Goal: Task Accomplishment & Management: Complete application form

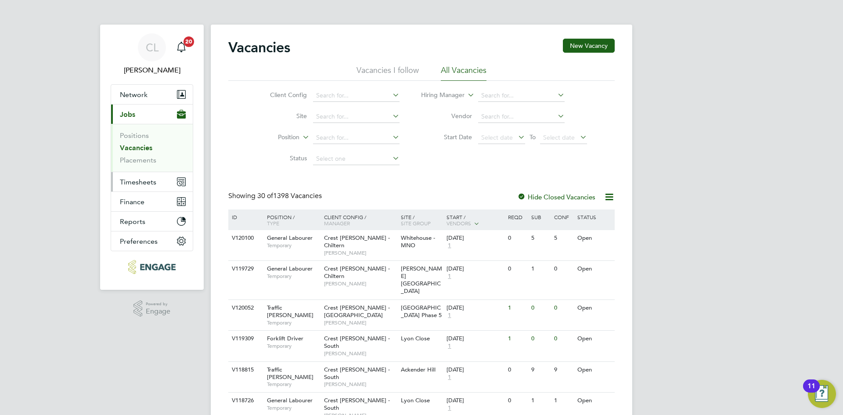
click at [135, 184] on span "Timesheets" at bounding box center [138, 182] width 36 height 8
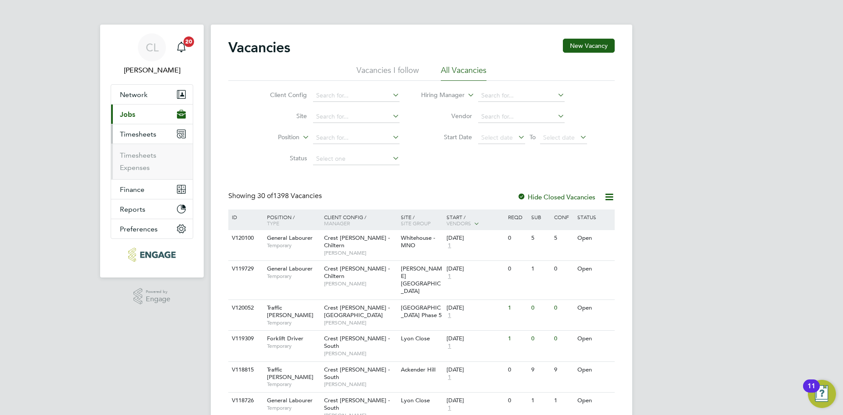
click at [160, 116] on button "Current page: Jobs" at bounding box center [152, 114] width 82 height 19
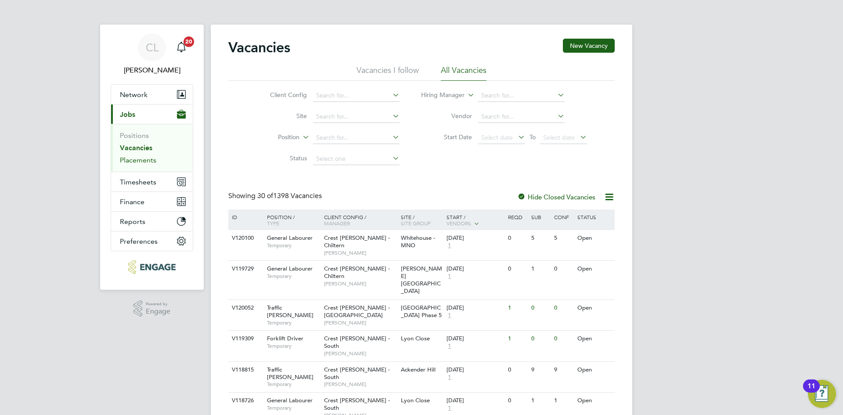
click at [137, 163] on link "Placements" at bounding box center [138, 160] width 36 height 8
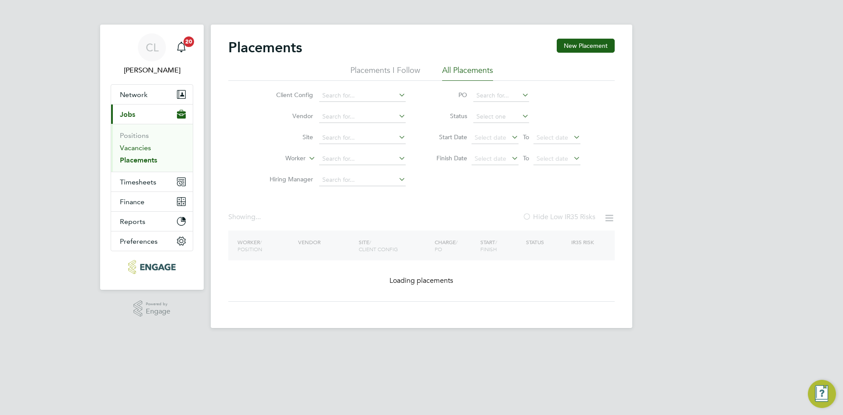
click at [143, 144] on link "Vacancies" at bounding box center [135, 148] width 31 height 8
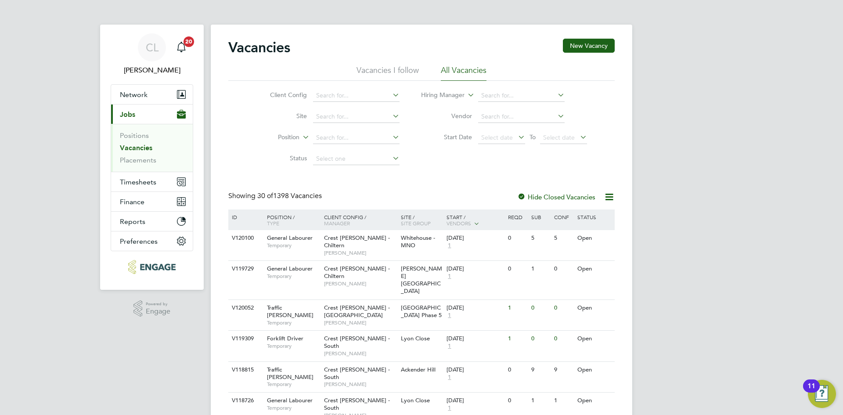
click at [163, 115] on button "Current page: Jobs" at bounding box center [152, 114] width 82 height 19
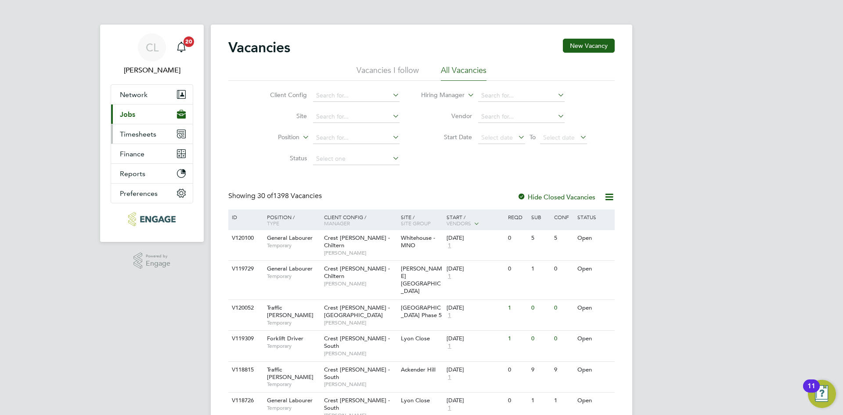
click at [147, 134] on span "Timesheets" at bounding box center [138, 134] width 36 height 8
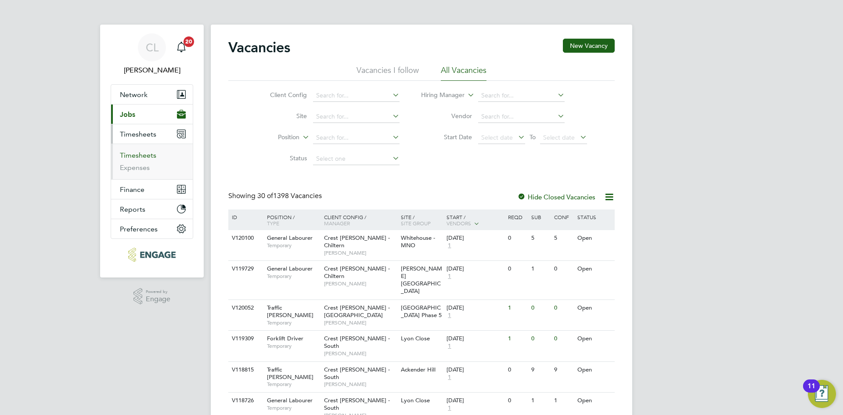
click at [144, 156] on link "Timesheets" at bounding box center [138, 155] width 36 height 8
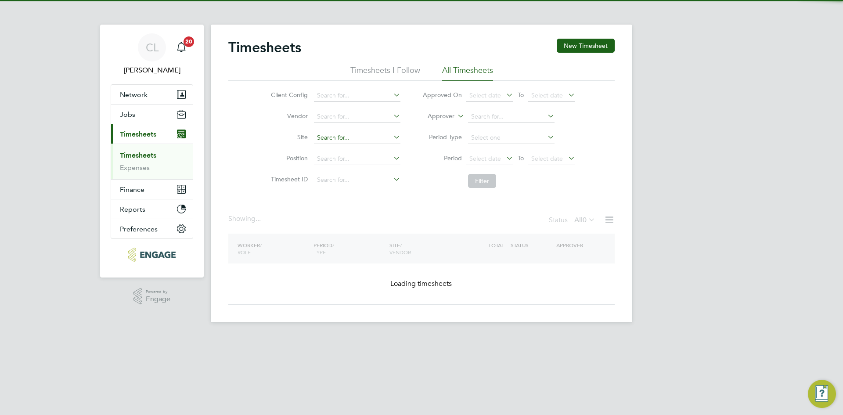
click at [362, 137] on input at bounding box center [357, 138] width 87 height 12
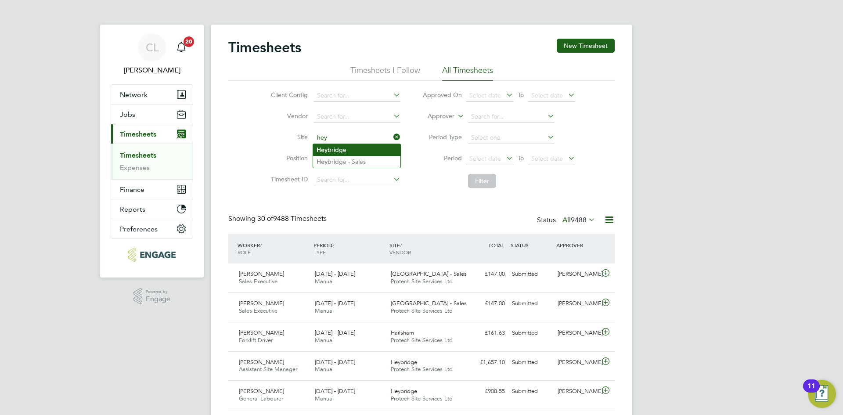
click at [359, 152] on li "Hey bridge" at bounding box center [356, 150] width 87 height 12
type input "Heybridge"
click at [479, 180] on button "Filter" at bounding box center [482, 181] width 28 height 14
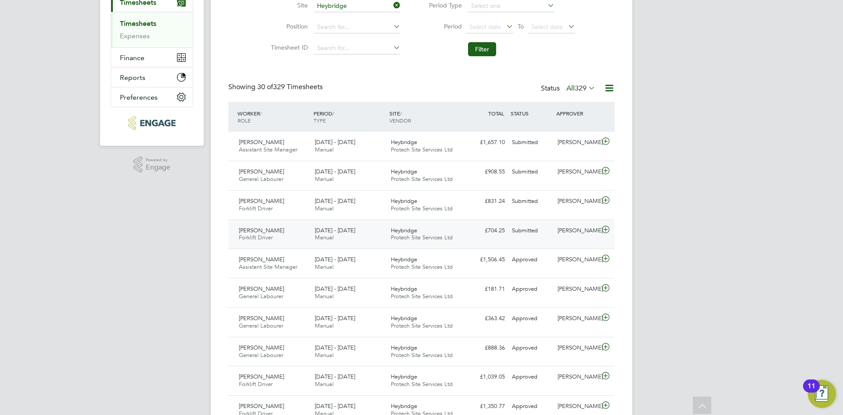
click at [336, 231] on span "[DATE] - [DATE]" at bounding box center [335, 230] width 40 height 7
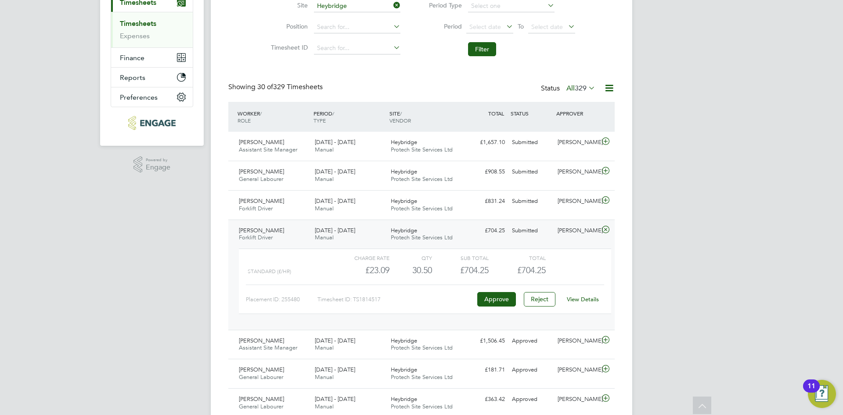
click at [580, 299] on link "View Details" at bounding box center [583, 299] width 32 height 7
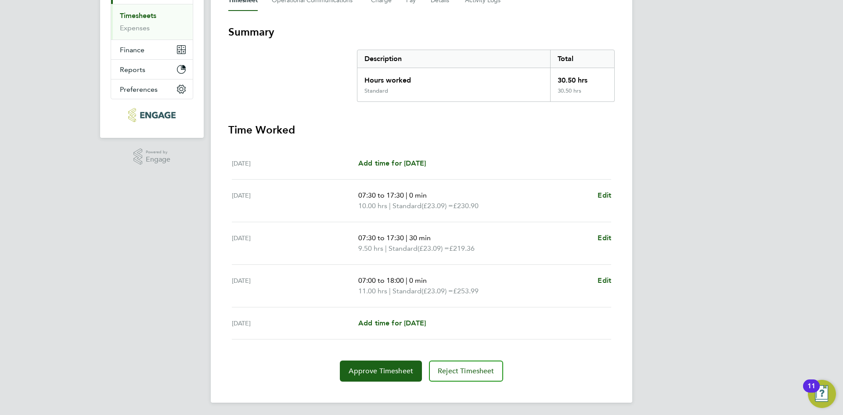
scroll to position [141, 0]
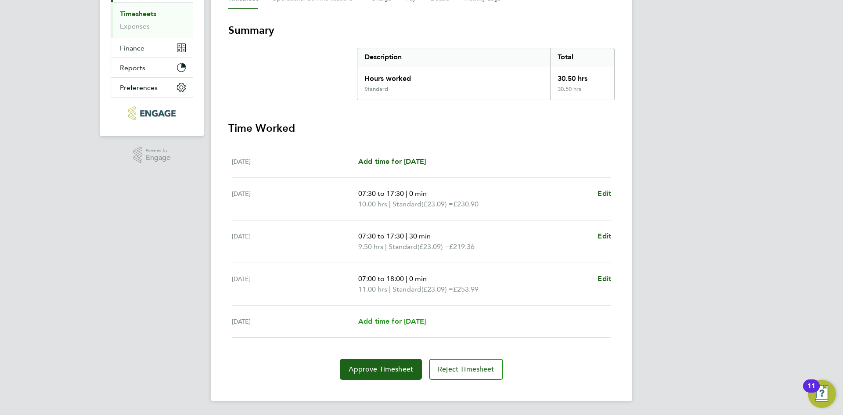
click at [404, 319] on span "Add time for Fri 29 Aug" at bounding box center [392, 321] width 68 height 8
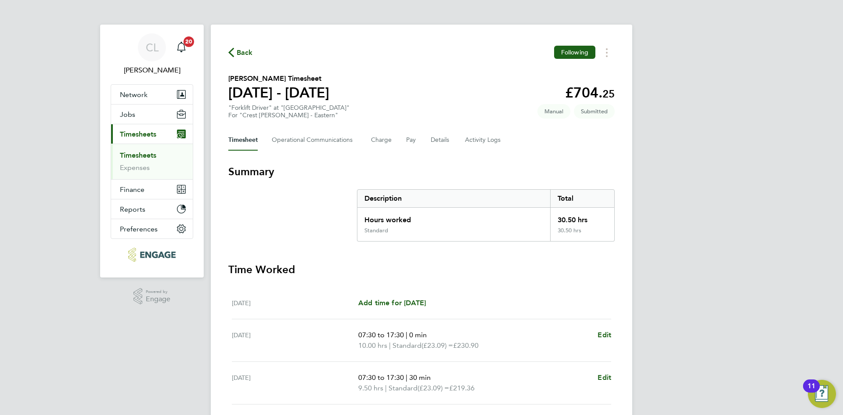
select select "30"
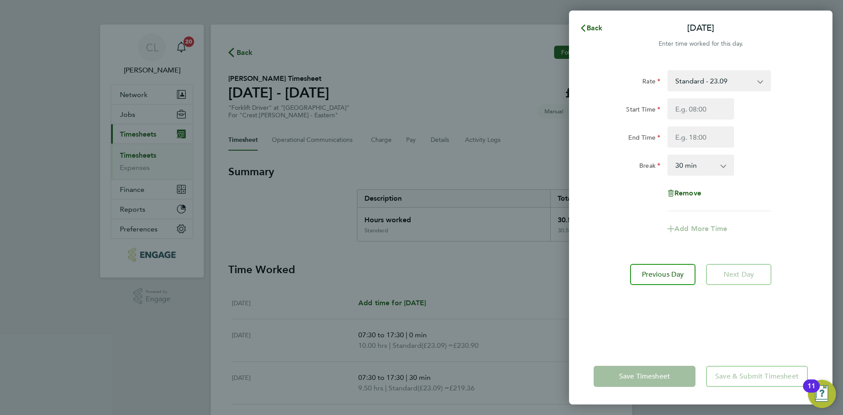
click at [383, 322] on div "Back Fri 29 Aug Enter time worked for this day. Rate Standard - 23.09 Start Tim…" at bounding box center [421, 207] width 843 height 415
drag, startPoint x: 691, startPoint y: 140, endPoint x: 691, endPoint y: 121, distance: 18.9
click at [693, 138] on input "End Time" at bounding box center [701, 137] width 67 height 21
drag, startPoint x: 629, startPoint y: 22, endPoint x: 528, endPoint y: 42, distance: 103.8
click at [629, 23] on div "Back Fri 29 Aug" at bounding box center [701, 28] width 264 height 21
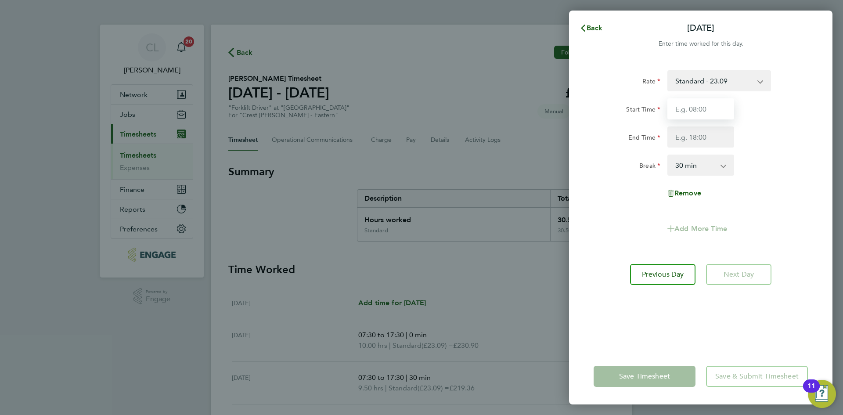
click at [694, 103] on input "Start Time" at bounding box center [701, 108] width 67 height 21
type input "07:00"
click at [705, 141] on input "End Time" at bounding box center [701, 137] width 67 height 21
type input "18:00"
click at [750, 191] on div "Rate Standard - 23.09 Start Time 07:00 End Time 18:00 Break 0 min 15 min 30 min…" at bounding box center [701, 140] width 214 height 141
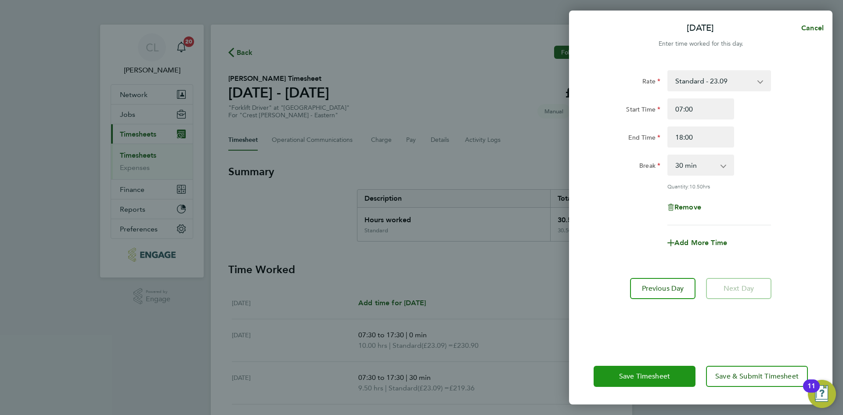
click at [652, 378] on span "Save Timesheet" at bounding box center [644, 376] width 51 height 9
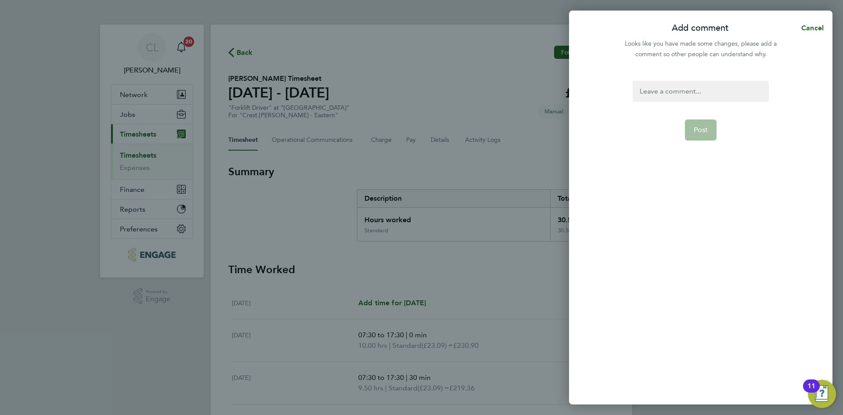
click at [669, 92] on div at bounding box center [701, 91] width 136 height 21
click at [707, 87] on div at bounding box center [701, 91] width 136 height 21
click at [709, 132] on button "Post" at bounding box center [701, 129] width 32 height 21
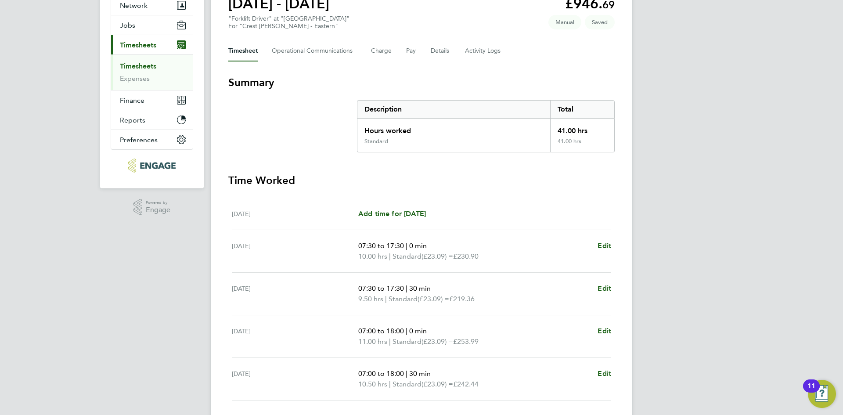
scroll to position [152, 0]
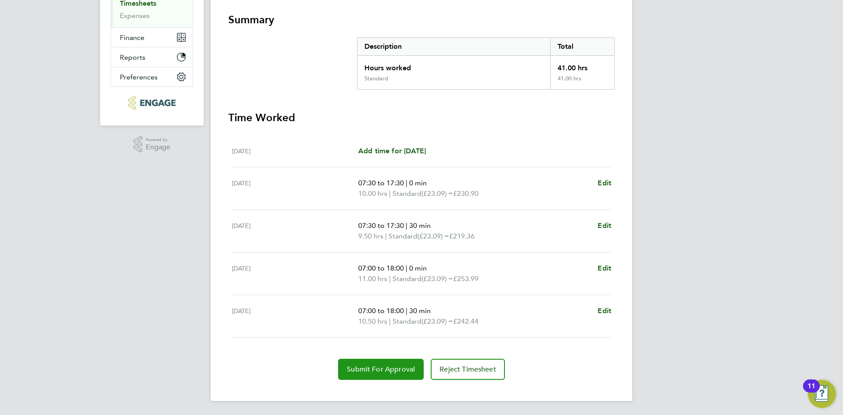
click at [390, 374] on button "Submit For Approval" at bounding box center [381, 369] width 86 height 21
